Goal: Task Accomplishment & Management: Use online tool/utility

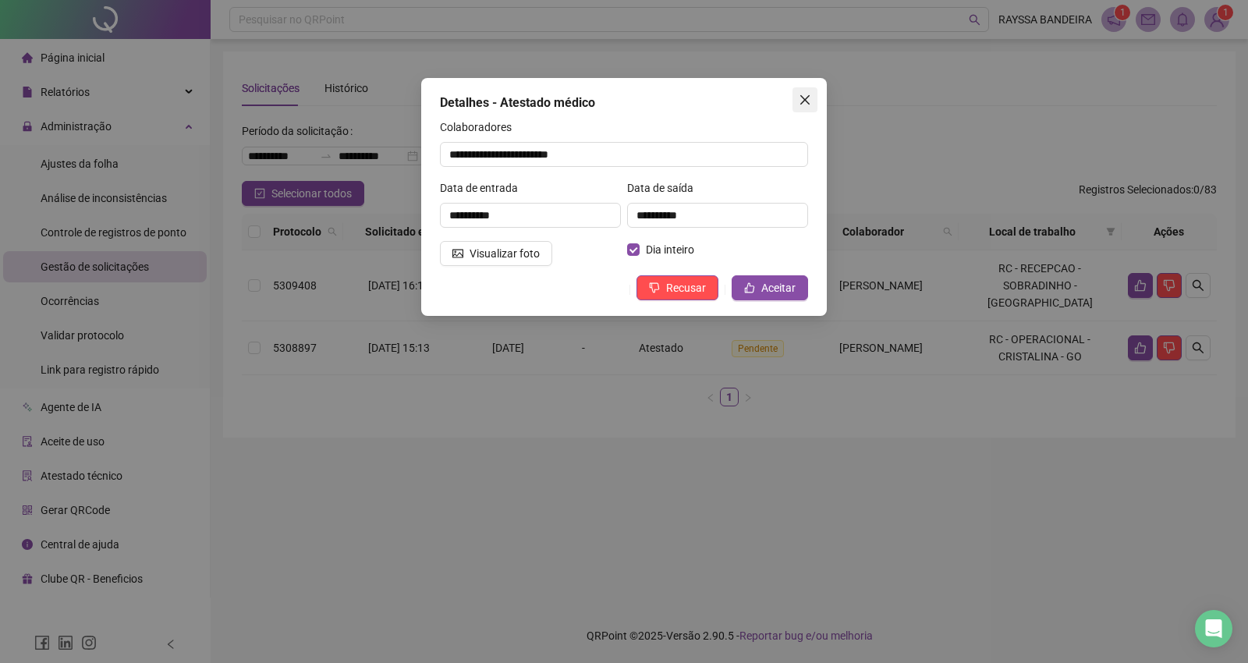
click at [807, 104] on icon "close" at bounding box center [804, 100] width 12 height 12
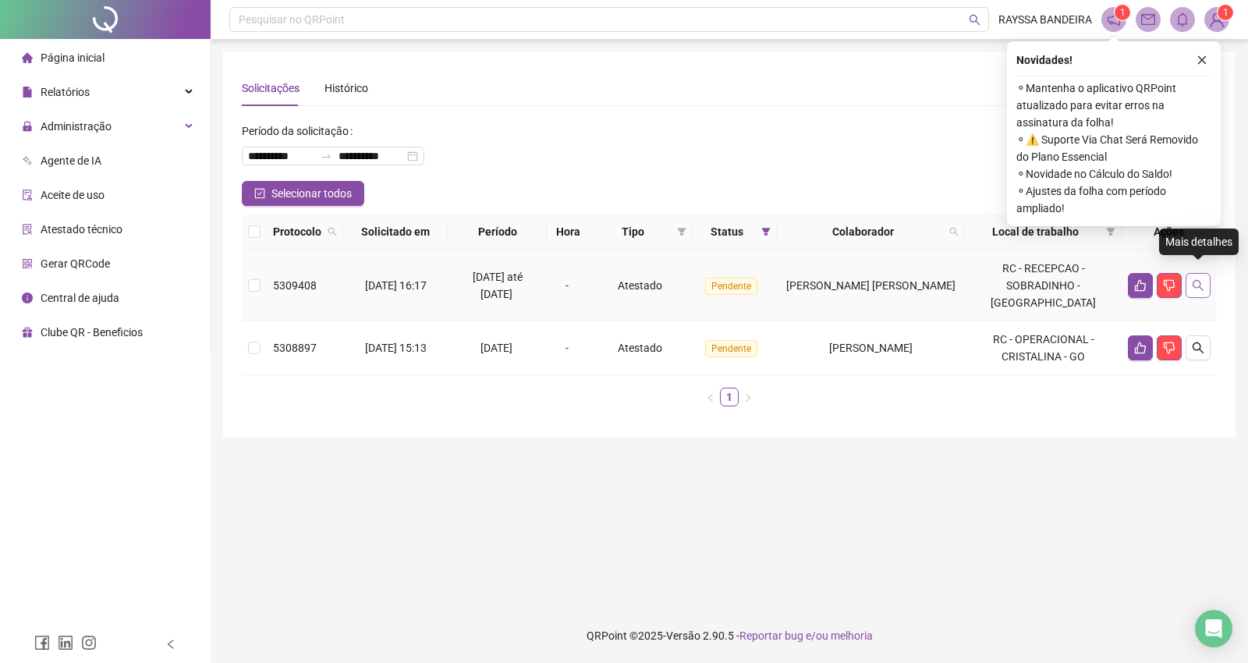
click at [1205, 278] on button "button" at bounding box center [1197, 285] width 25 height 25
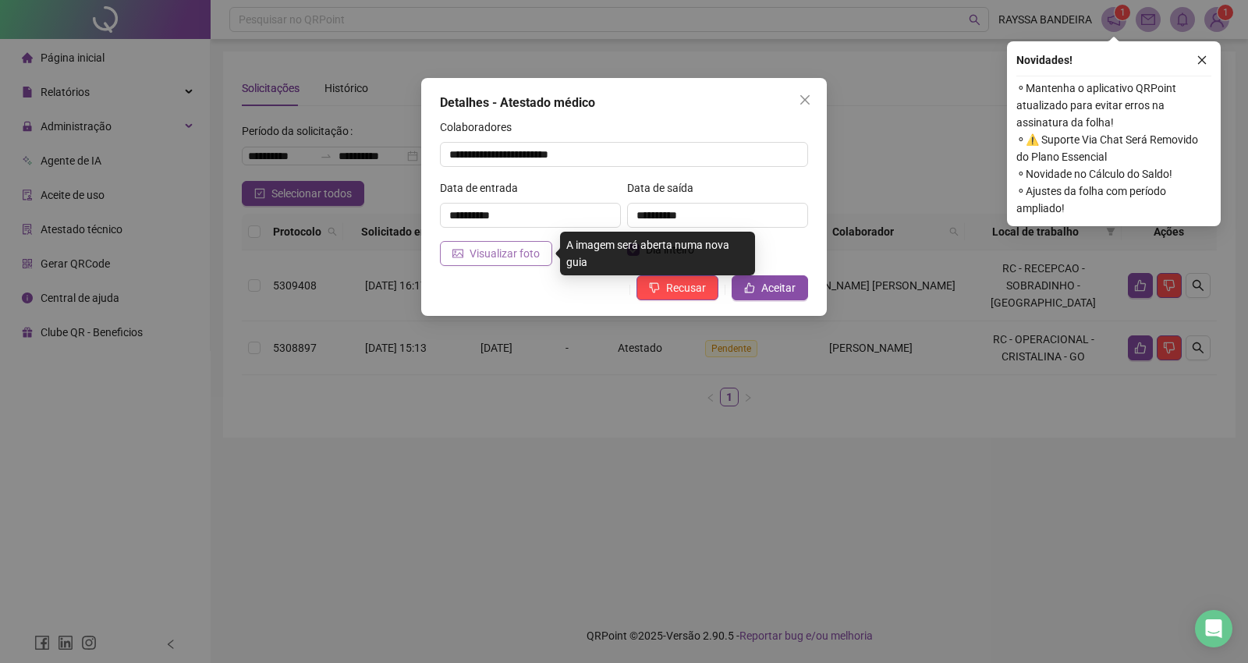
click at [542, 261] on button "Visualizar foto" at bounding box center [496, 253] width 112 height 25
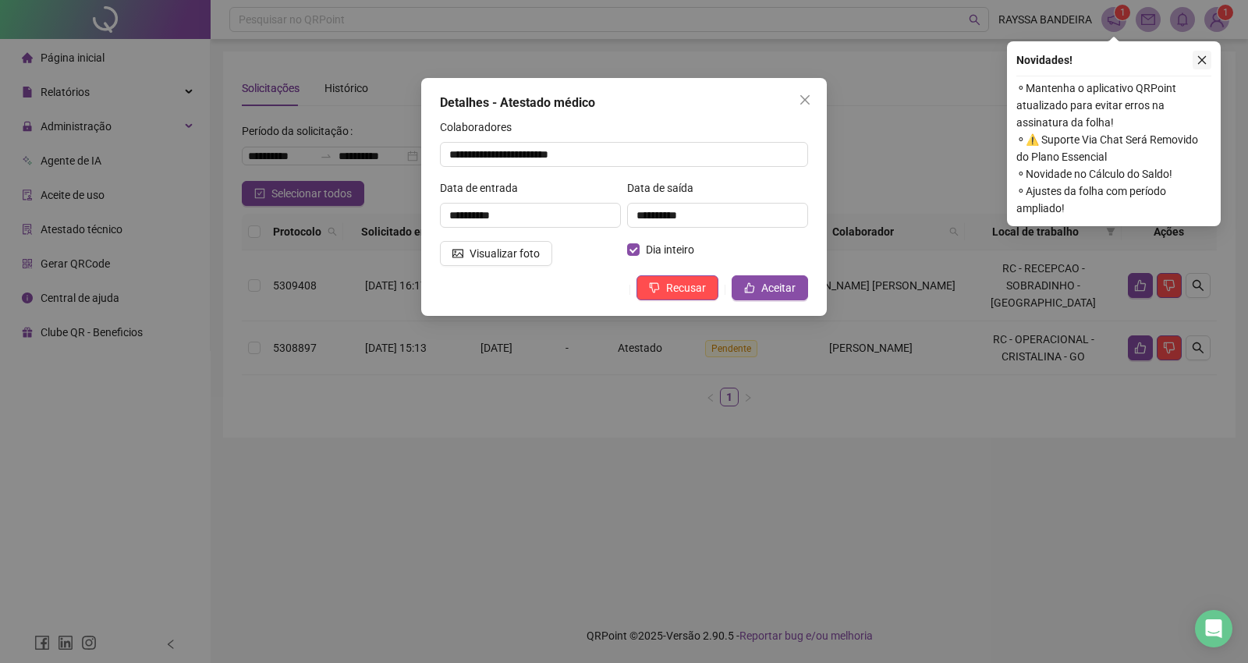
click at [1199, 67] on button "button" at bounding box center [1201, 60] width 19 height 19
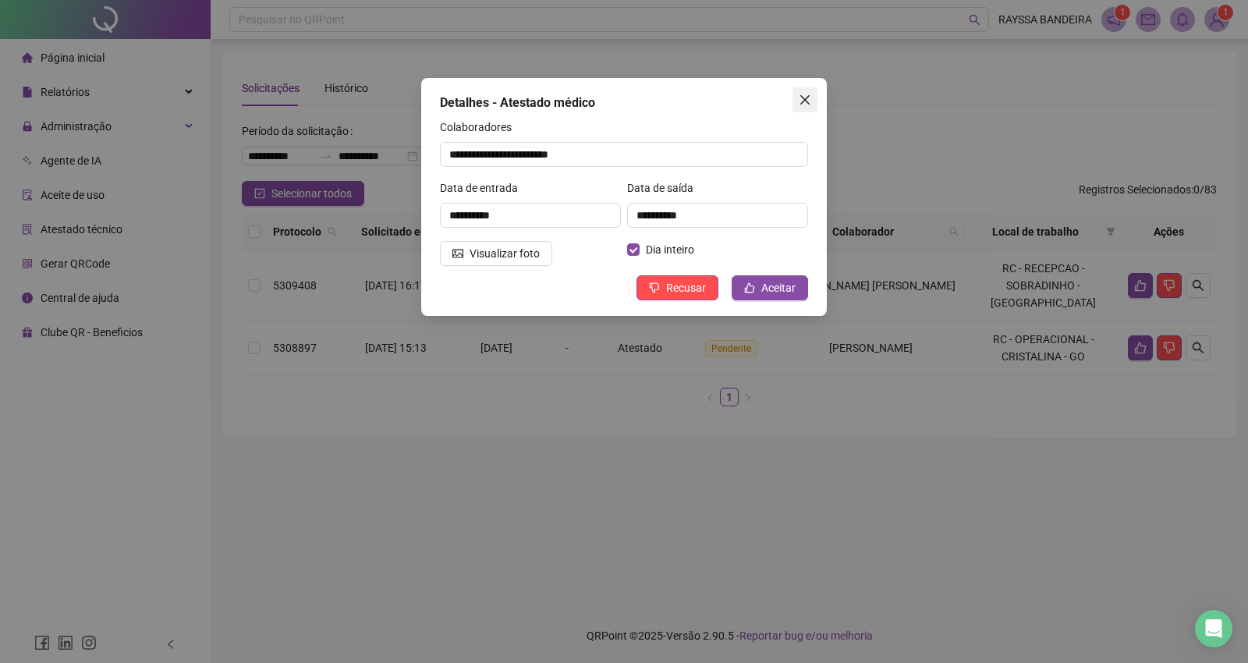
click at [813, 101] on span "Close" at bounding box center [804, 100] width 25 height 12
